Goal: Information Seeking & Learning: Learn about a topic

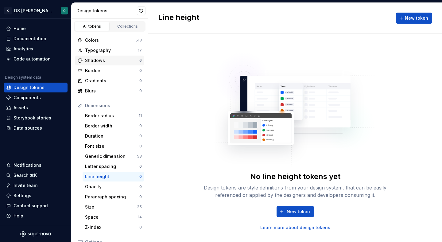
scroll to position [11, 0]
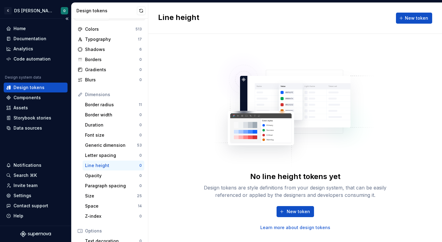
click at [44, 86] on div "Design tokens" at bounding box center [35, 87] width 59 height 6
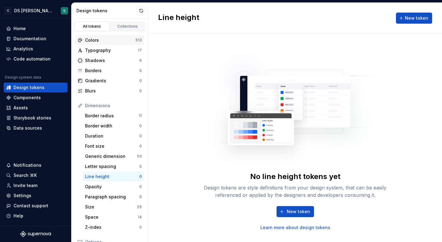
click at [103, 41] on div "Colors" at bounding box center [110, 40] width 50 height 6
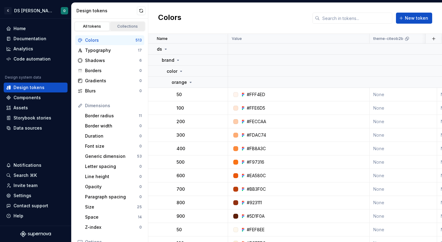
click at [118, 24] on link "Collections" at bounding box center [127, 26] width 35 height 9
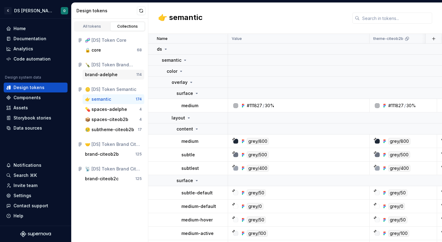
click at [118, 78] on div "brand-adelphe 114" at bounding box center [114, 75] width 62 height 10
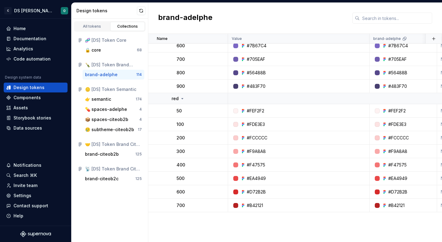
scroll to position [1517, 0]
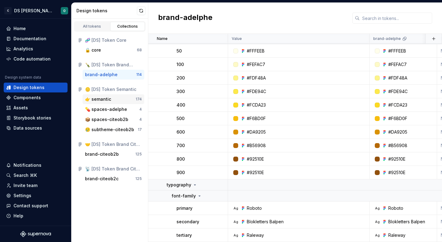
click at [112, 100] on div "👉 semantic" at bounding box center [110, 99] width 51 height 6
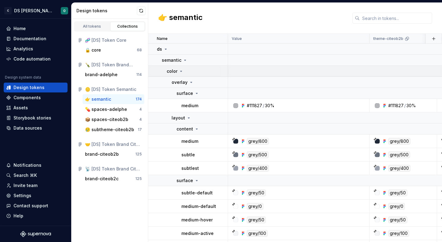
click at [163, 71] on td "color" at bounding box center [188, 71] width 80 height 11
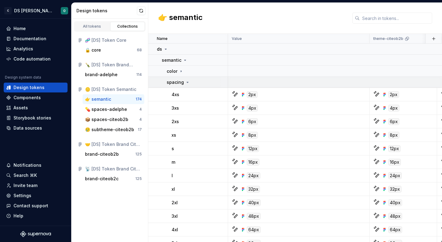
click at [182, 81] on p "spacing" at bounding box center [175, 82] width 17 height 6
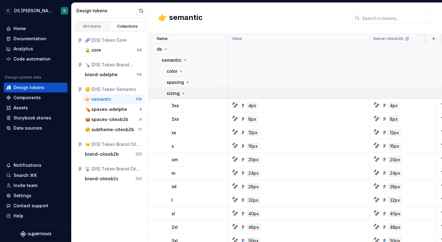
click at [183, 95] on icon at bounding box center [183, 93] width 5 height 5
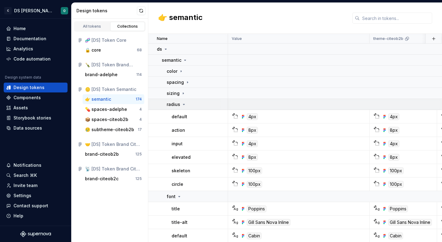
click at [183, 104] on icon at bounding box center [184, 104] width 2 height 1
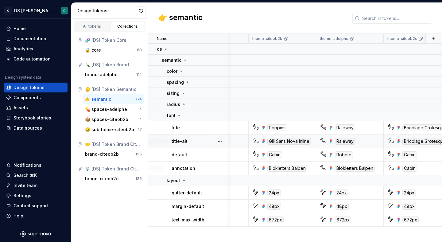
scroll to position [0, 122]
